Goal: Task Accomplishment & Management: Use online tool/utility

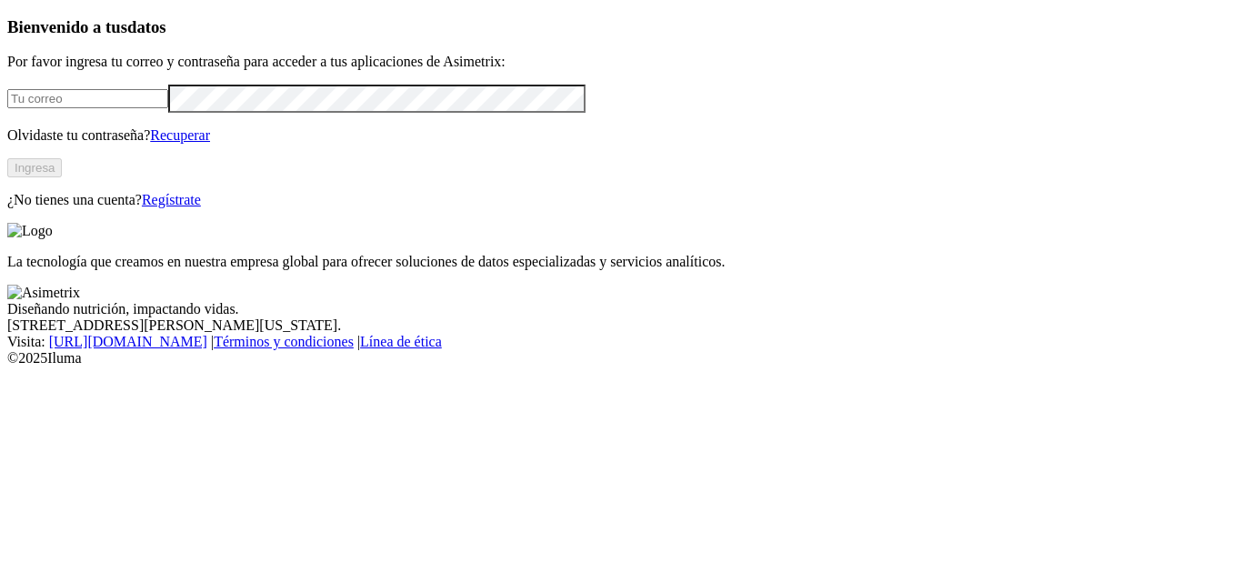
click at [112, 108] on input "email" at bounding box center [87, 98] width 161 height 19
type input "[PERSON_NAME][EMAIL_ADDRESS][PERSON_NAME][DOMAIN_NAME]"
click input "submit" at bounding box center [0, 0] width 0 height 0
